Goal: Transaction & Acquisition: Purchase product/service

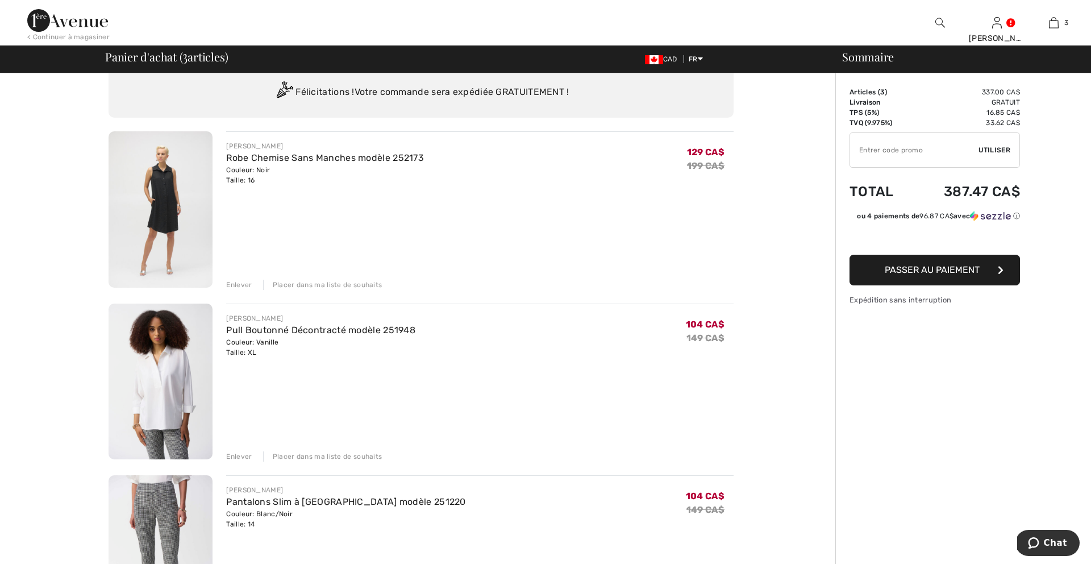
scroll to position [32, 0]
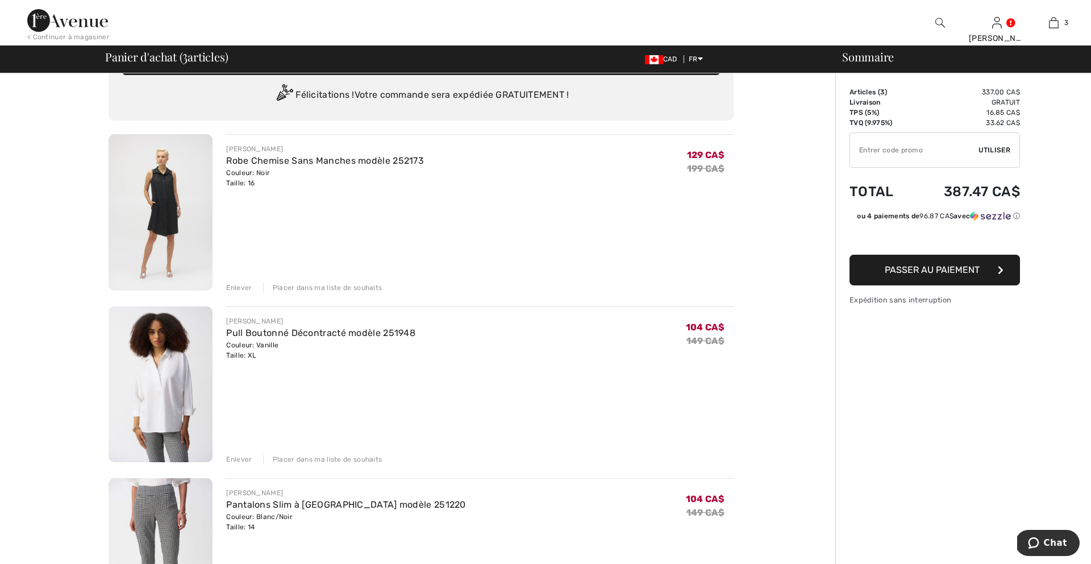
click at [234, 288] on div "Enlever" at bounding box center [239, 288] width 26 height 10
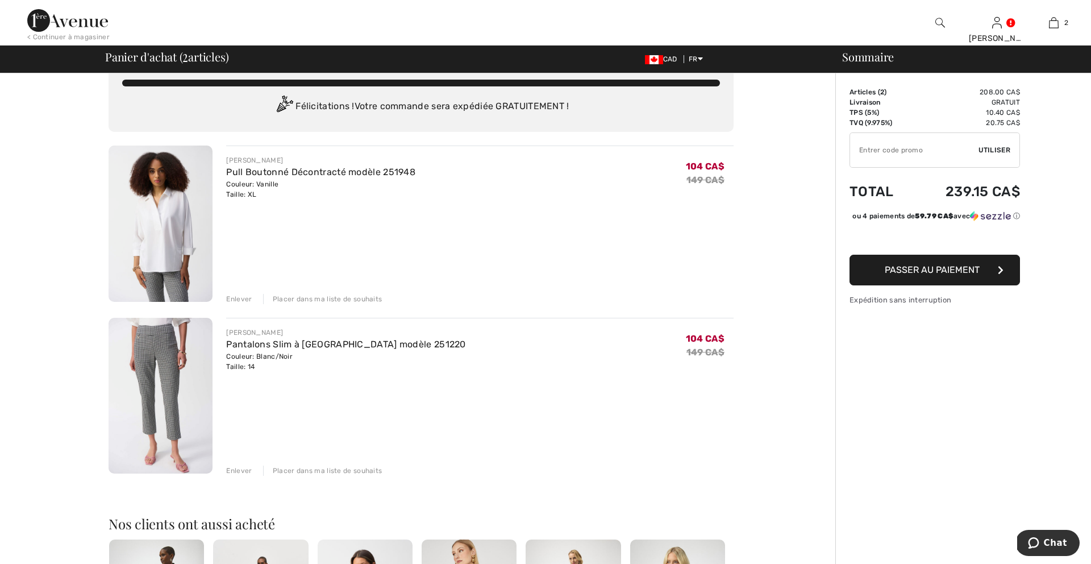
scroll to position [0, 0]
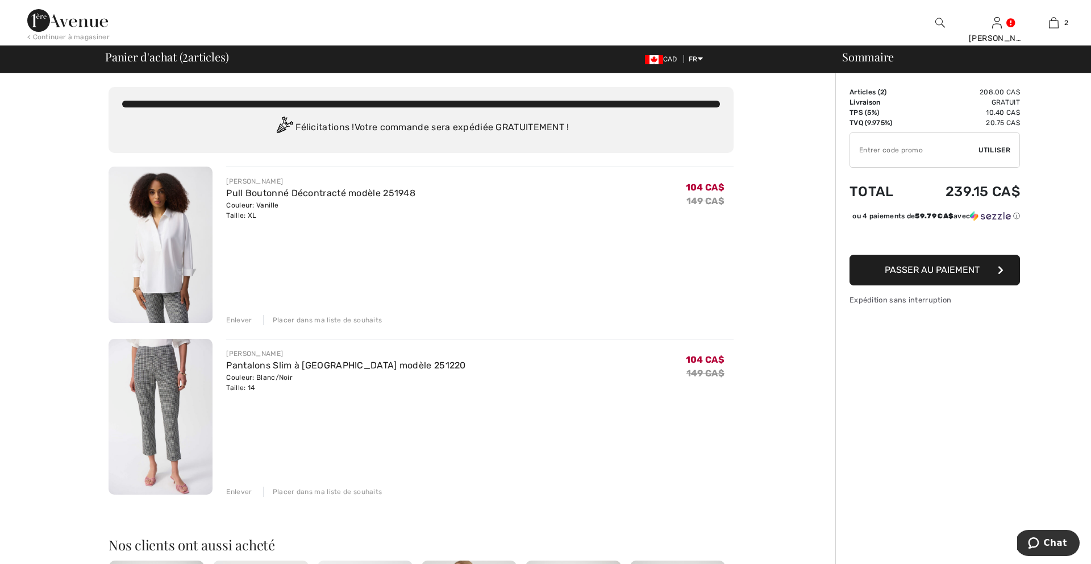
click at [876, 153] on input "TEXT" at bounding box center [914, 150] width 128 height 34
type input "EXTRA20"
click at [987, 149] on span "Utiliser" at bounding box center [995, 150] width 32 height 10
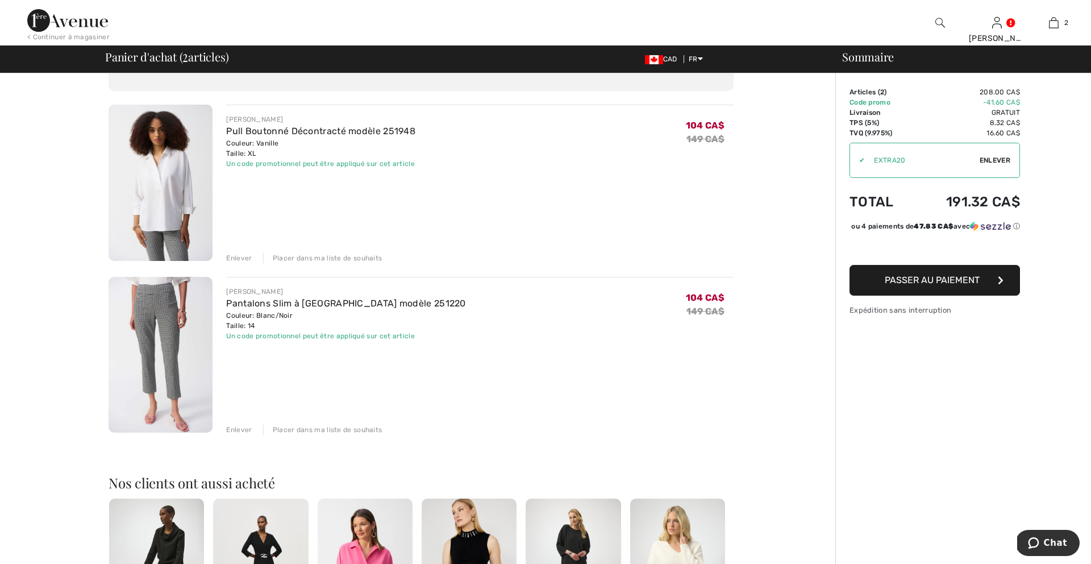
scroll to position [63, 0]
click at [190, 176] on img at bounding box center [161, 181] width 104 height 156
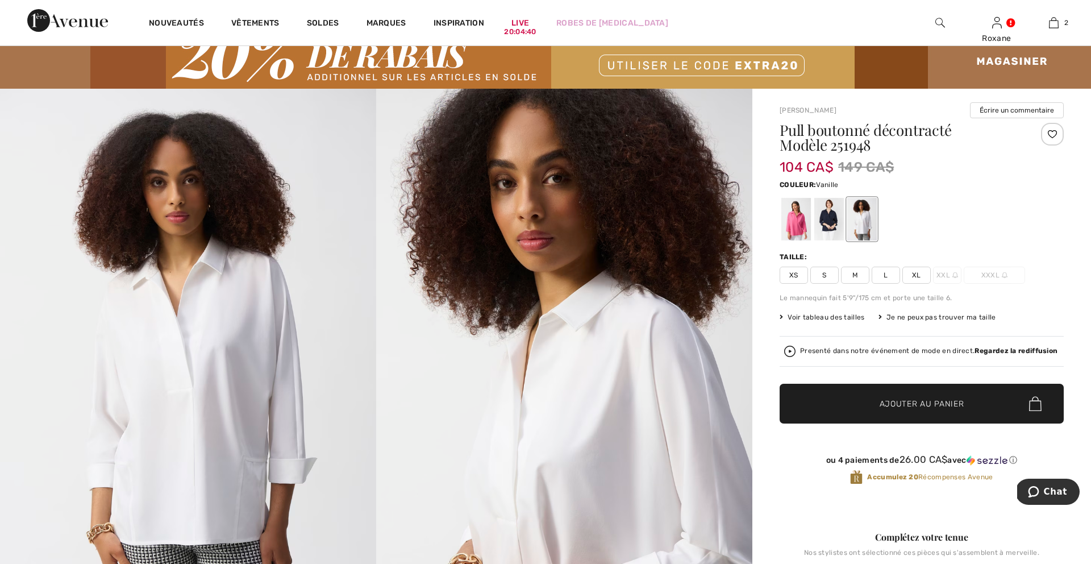
scroll to position [14, 0]
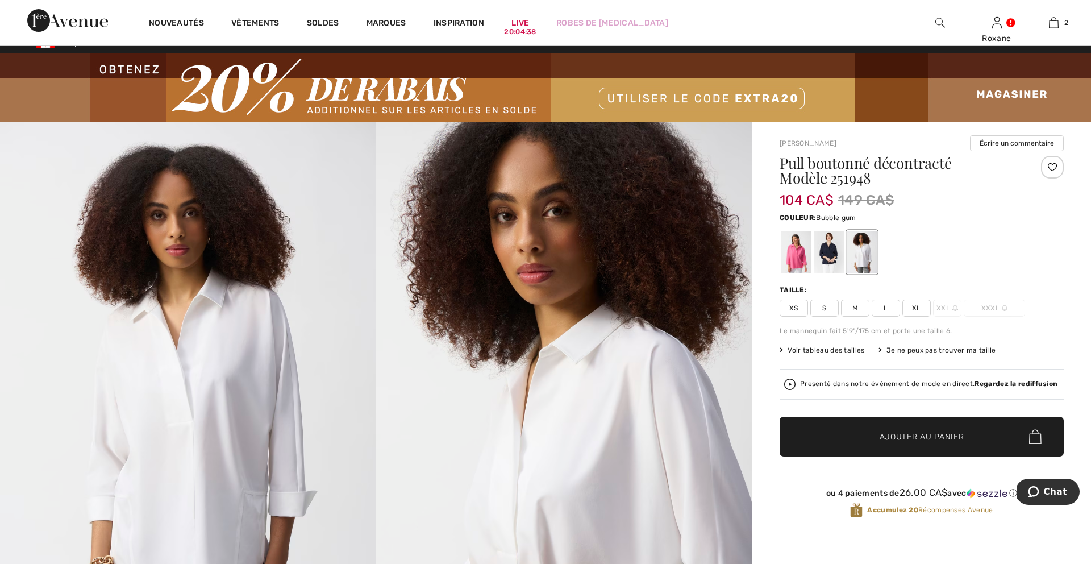
click at [790, 252] on div at bounding box center [797, 252] width 30 height 43
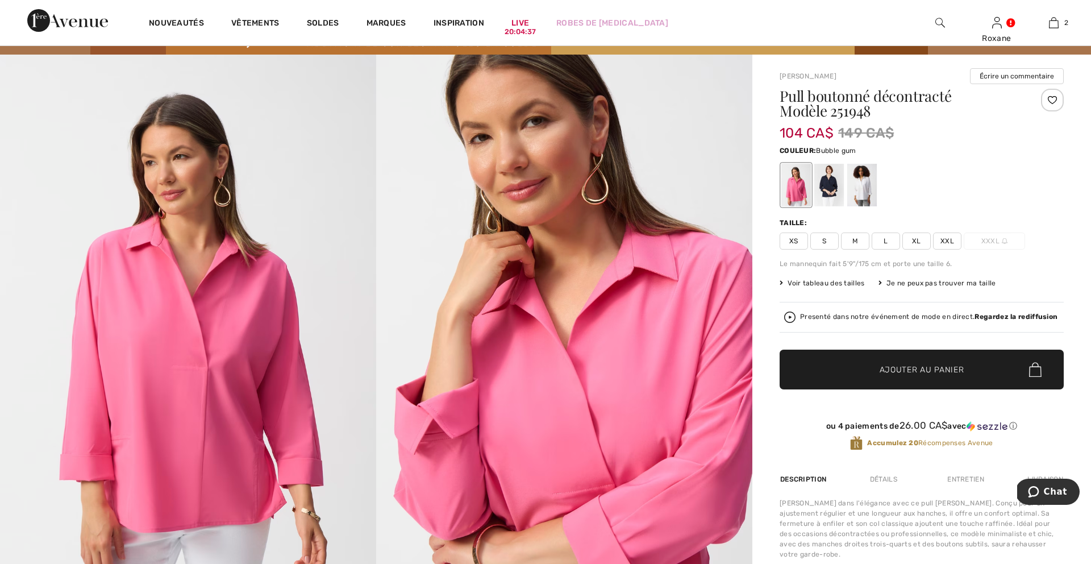
scroll to position [82, 0]
click at [833, 186] on div at bounding box center [830, 184] width 30 height 43
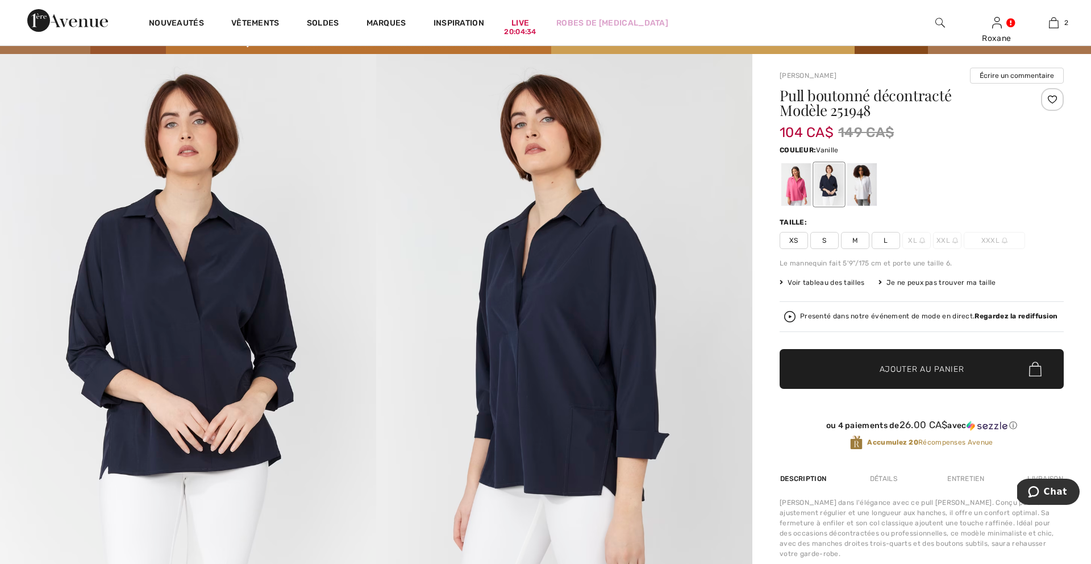
click at [866, 186] on div at bounding box center [863, 184] width 30 height 43
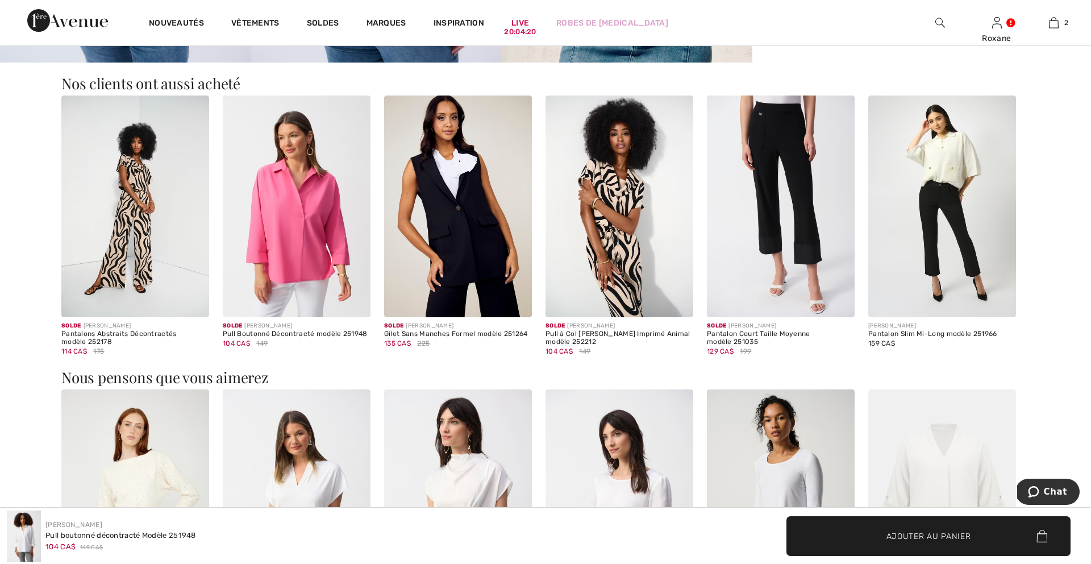
scroll to position [1397, 0]
